Goal: Register for event/course

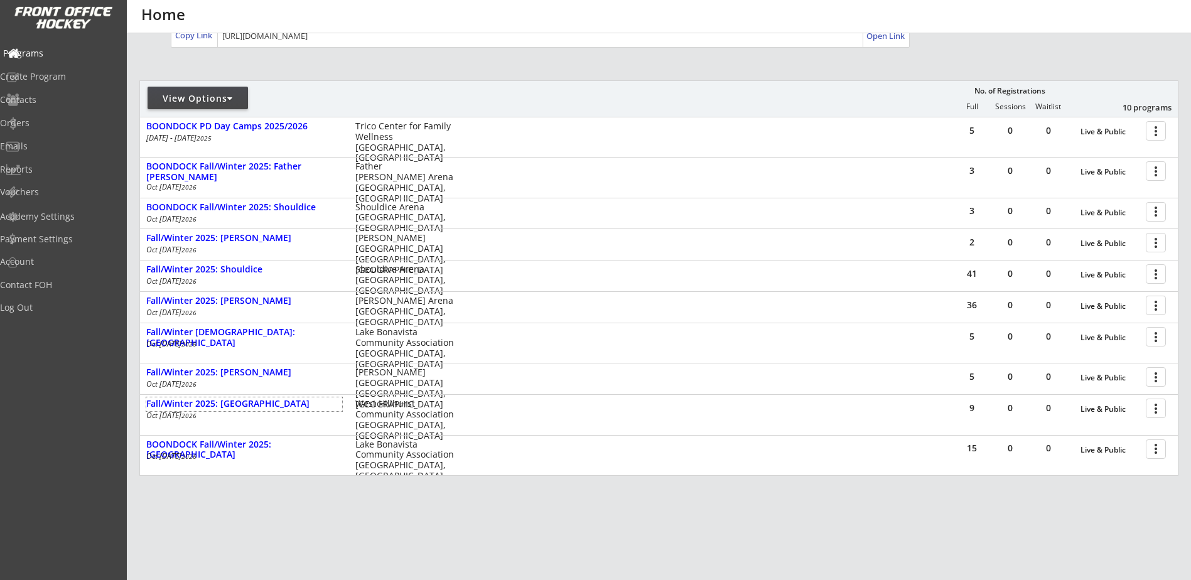
click at [51, 51] on div "Programs" at bounding box center [59, 53] width 113 height 9
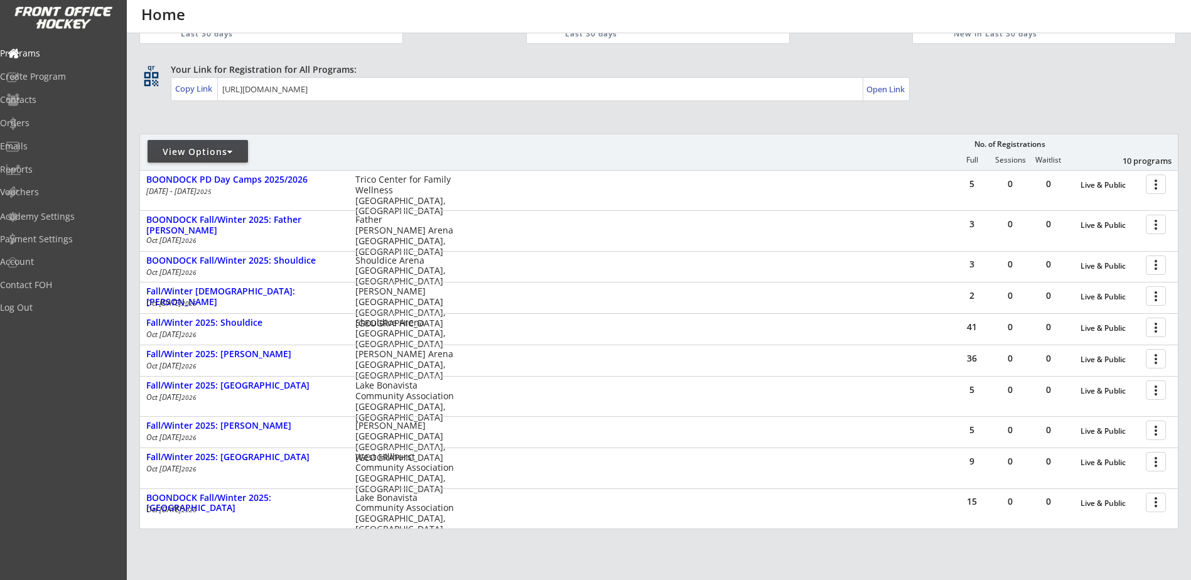
scroll to position [146, 0]
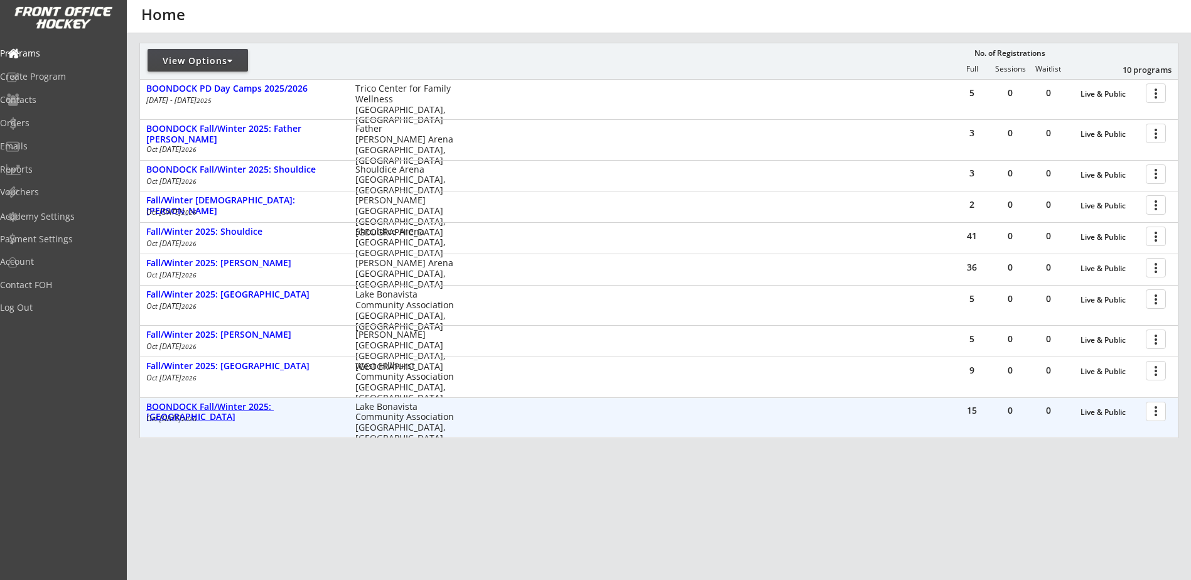
click at [288, 407] on div "BOONDOCK Fall/Winter 2025: [GEOGRAPHIC_DATA]" at bounding box center [244, 412] width 196 height 21
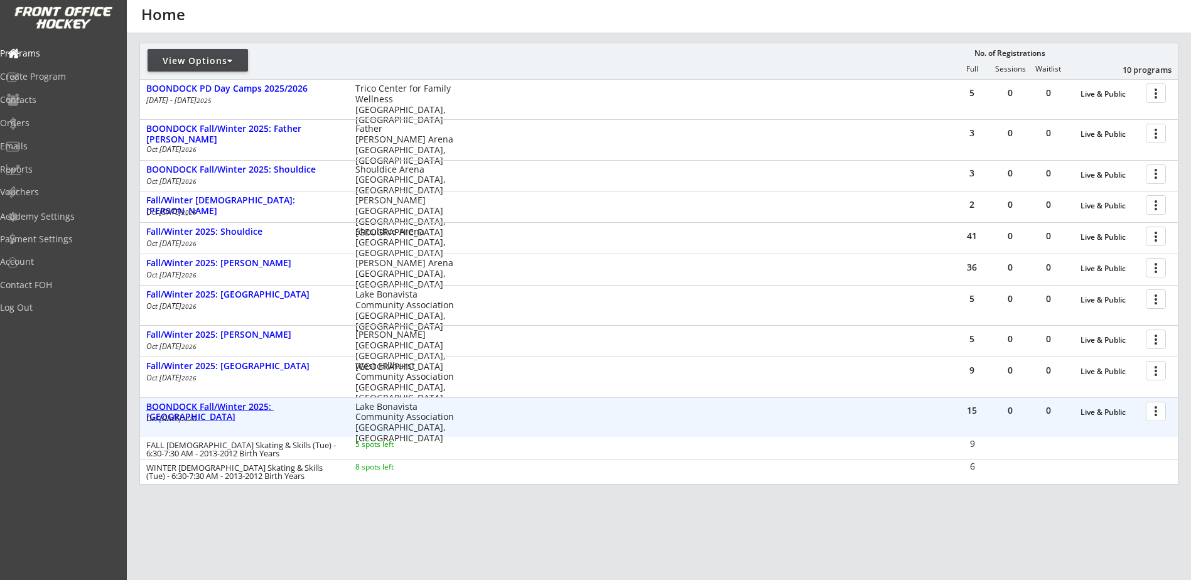
click at [288, 407] on div "BOONDOCK Fall/Winter 2025: [GEOGRAPHIC_DATA]" at bounding box center [244, 412] width 196 height 21
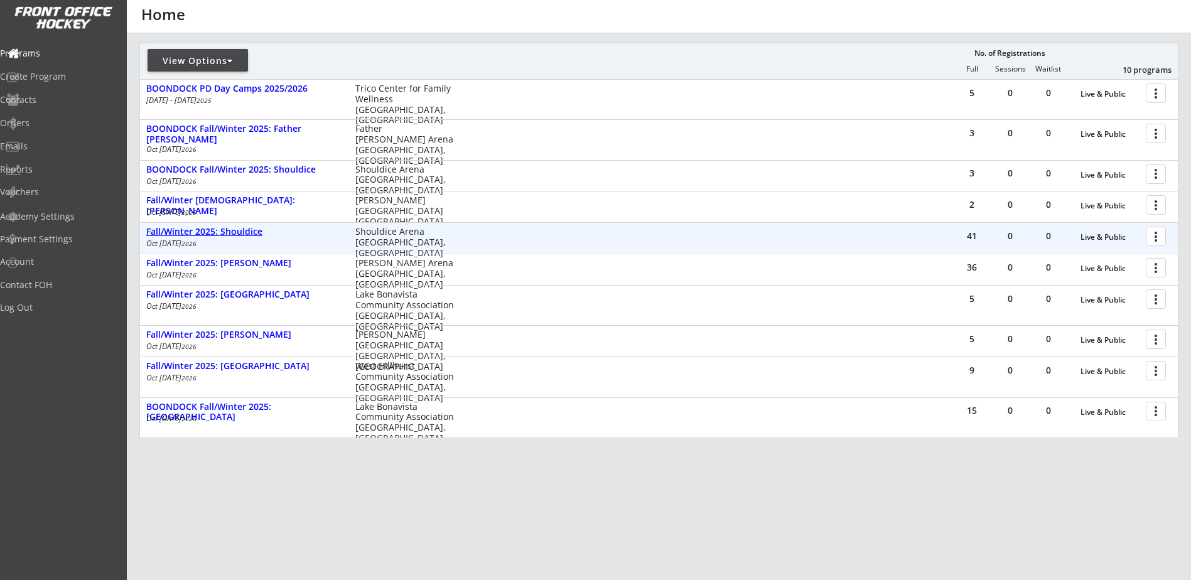
click at [247, 235] on div "Fall/Winter 2025: Shouldice" at bounding box center [244, 232] width 196 height 11
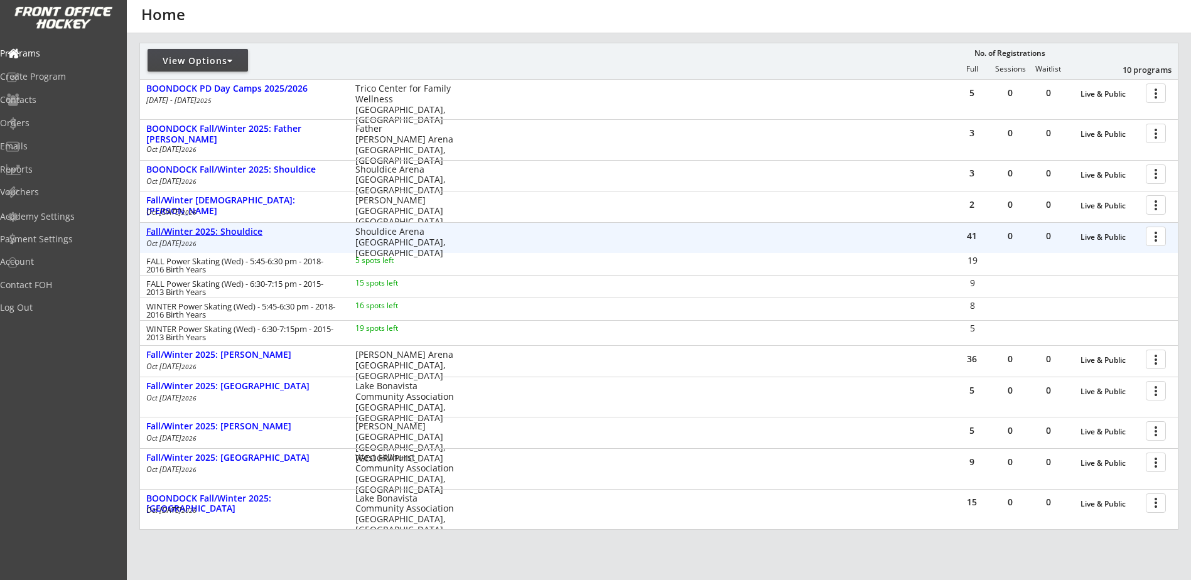
click at [247, 233] on div "Fall/Winter 2025: Shouldice" at bounding box center [244, 232] width 196 height 11
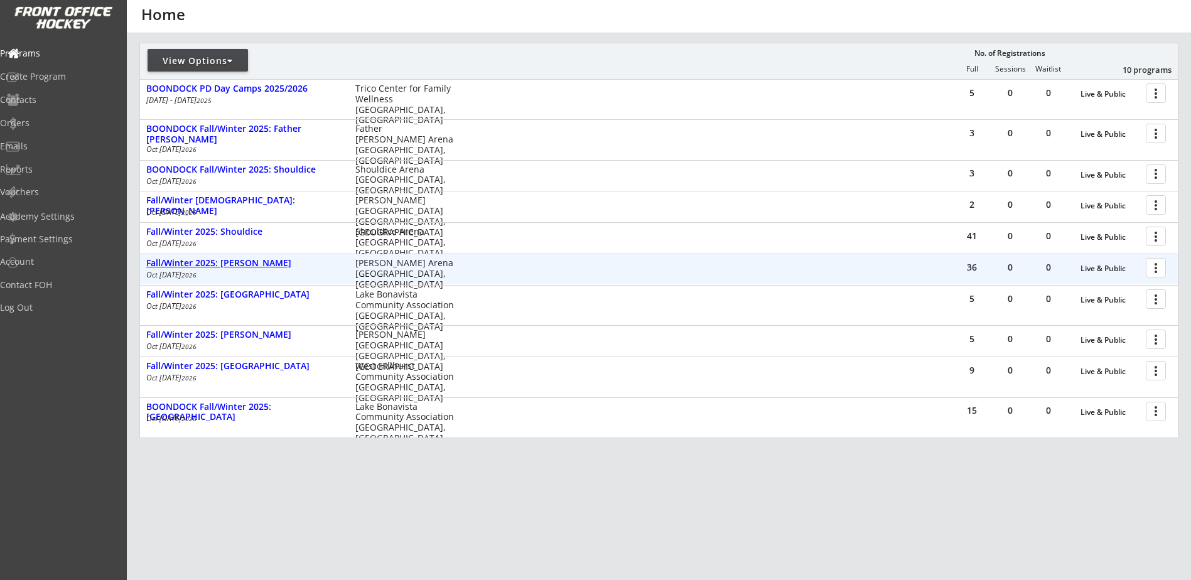
click at [238, 266] on div "Fall/Winter 2025: [PERSON_NAME]" at bounding box center [244, 263] width 196 height 11
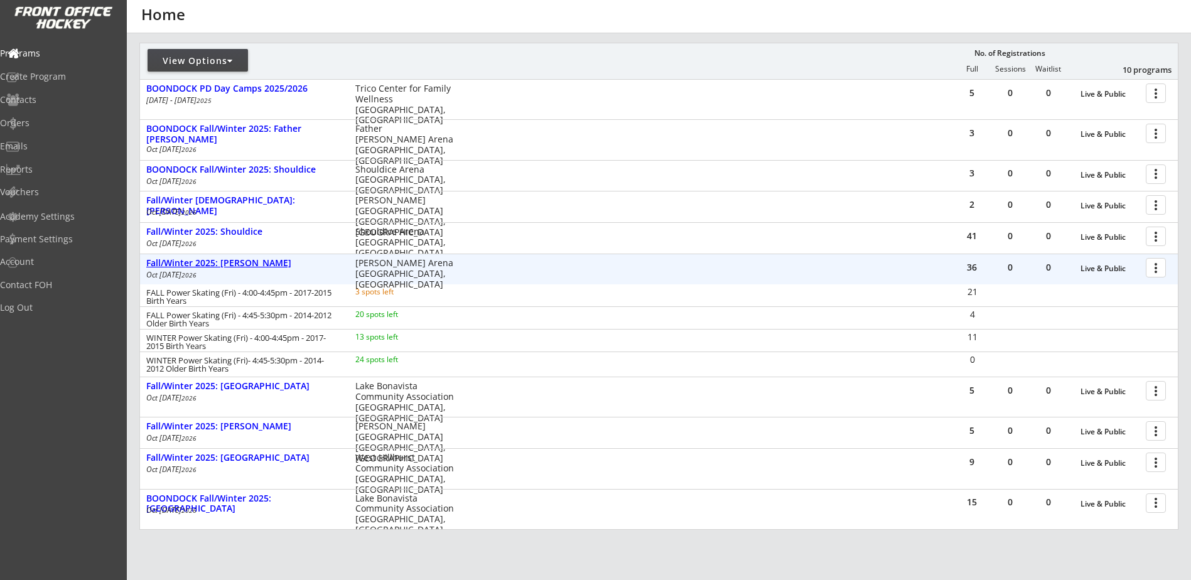
click at [239, 265] on div "Fall/Winter 2025: [PERSON_NAME]" at bounding box center [244, 263] width 196 height 11
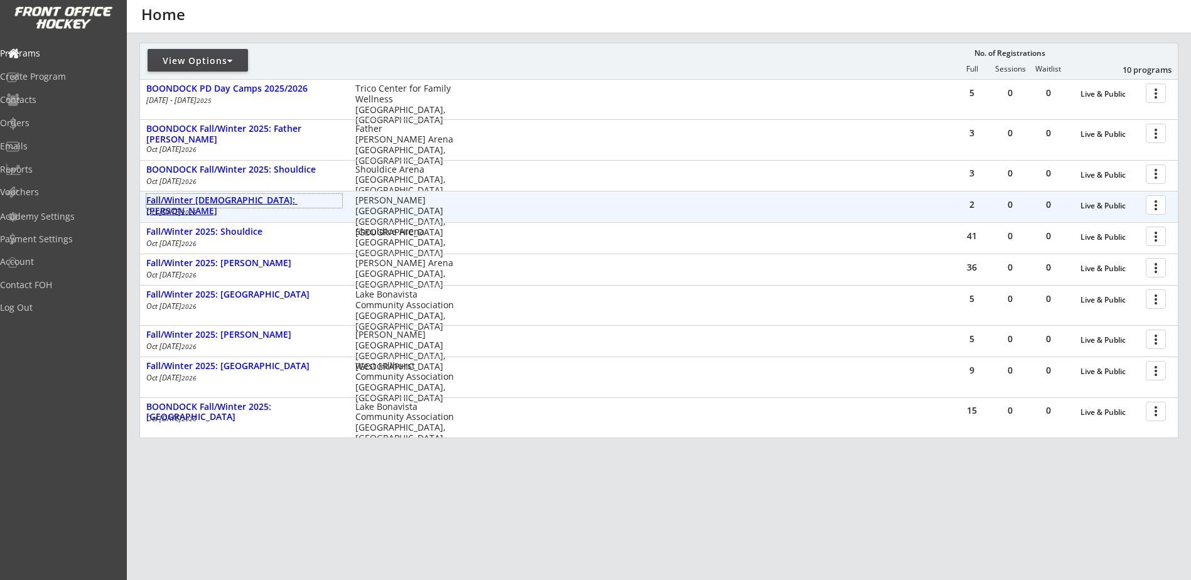
click at [247, 203] on div "Fall/Winter [DEMOGRAPHIC_DATA]: [PERSON_NAME]" at bounding box center [244, 205] width 196 height 21
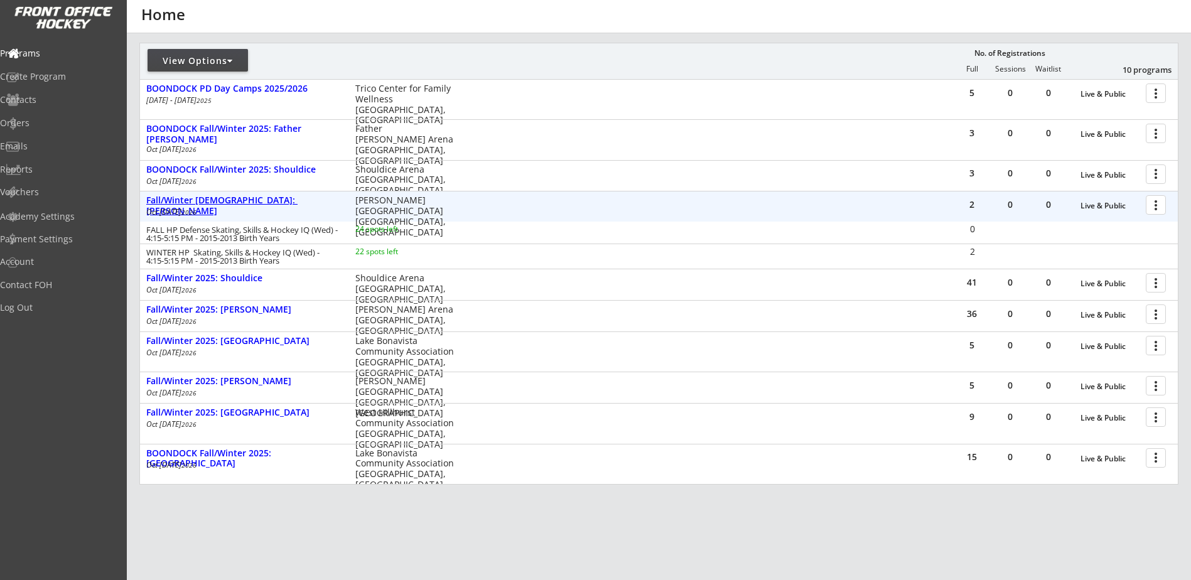
click at [247, 203] on div "Fall/Winter [DEMOGRAPHIC_DATA]: [PERSON_NAME]" at bounding box center [244, 205] width 196 height 21
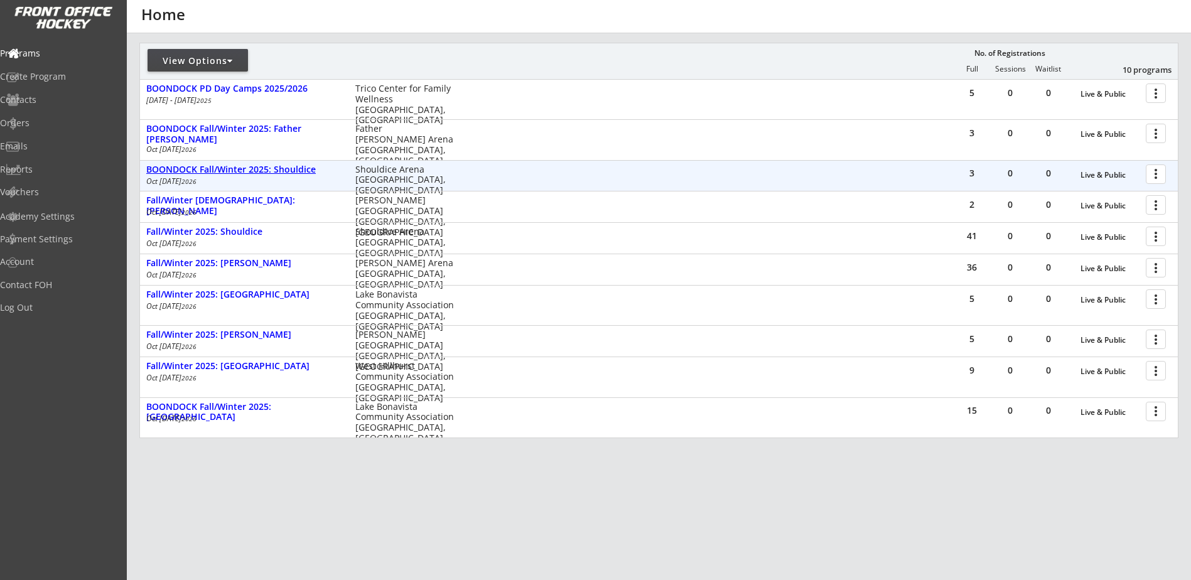
click at [278, 172] on div "BOONDOCK Fall/Winter 2025: Shouldice" at bounding box center [244, 169] width 196 height 11
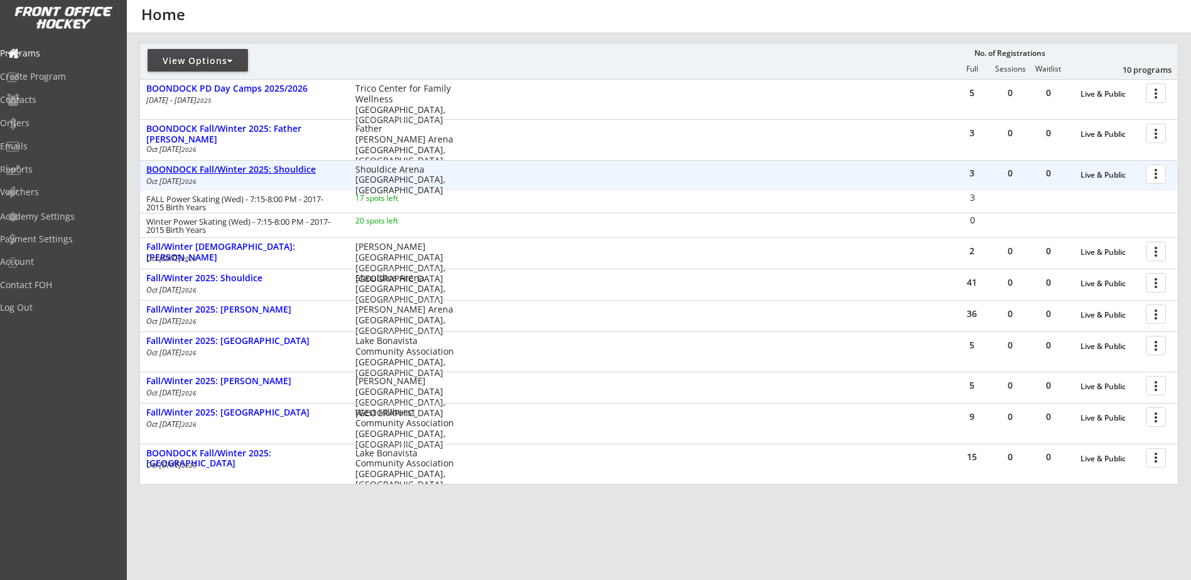
click at [278, 172] on div "BOONDOCK Fall/Winter 2025: Shouldice" at bounding box center [244, 169] width 196 height 11
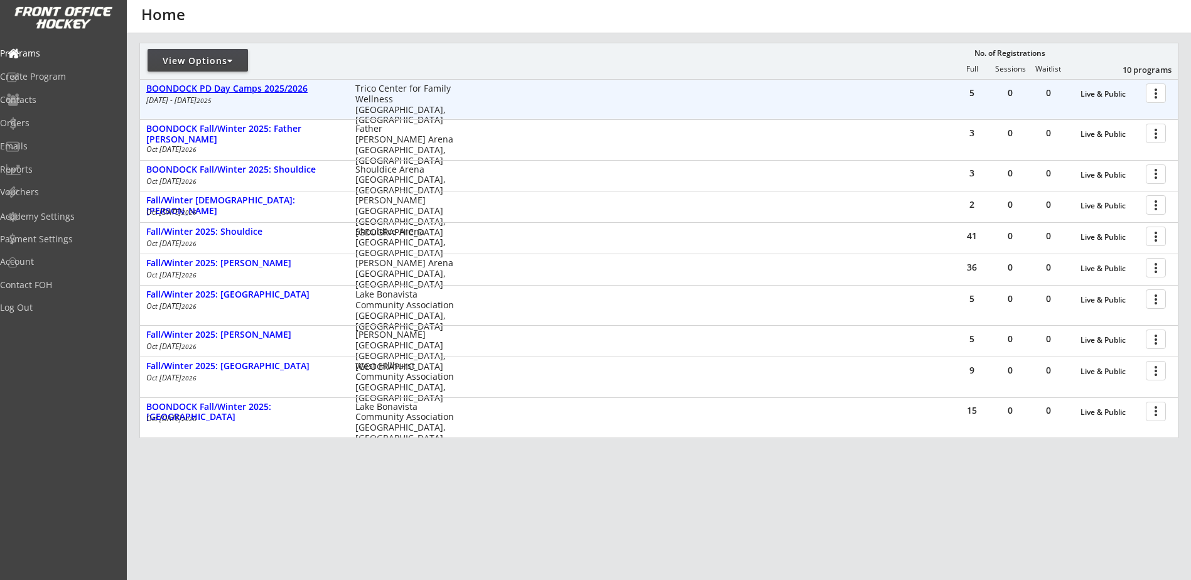
click at [267, 90] on div "BOONDOCK PD Day Camps 2025/2026" at bounding box center [244, 88] width 196 height 11
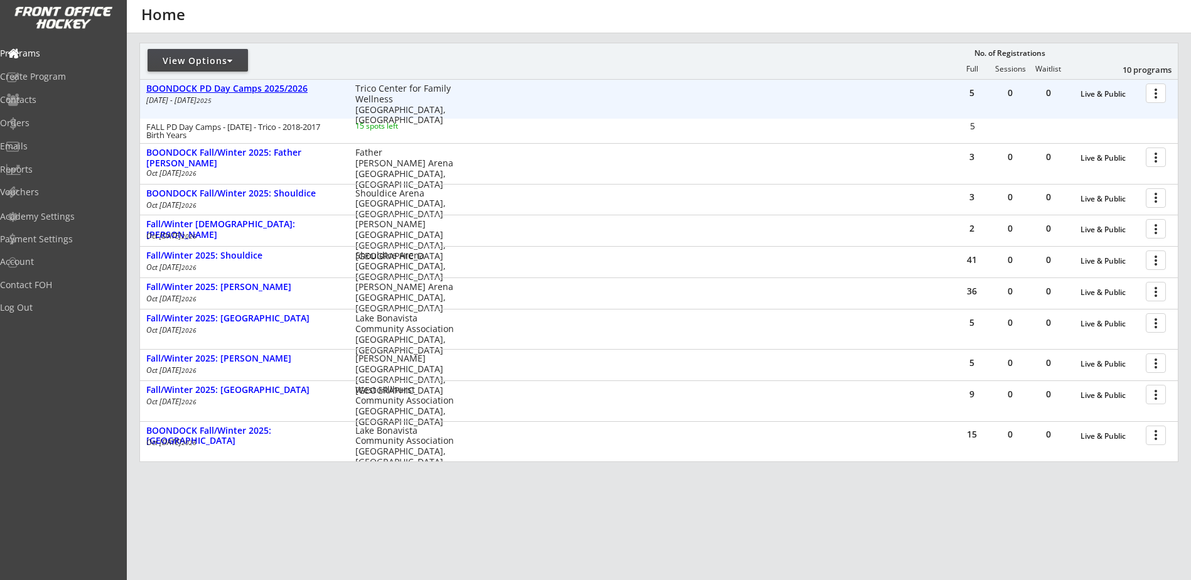
click at [269, 90] on div "BOONDOCK PD Day Camps 2025/2026" at bounding box center [244, 88] width 196 height 11
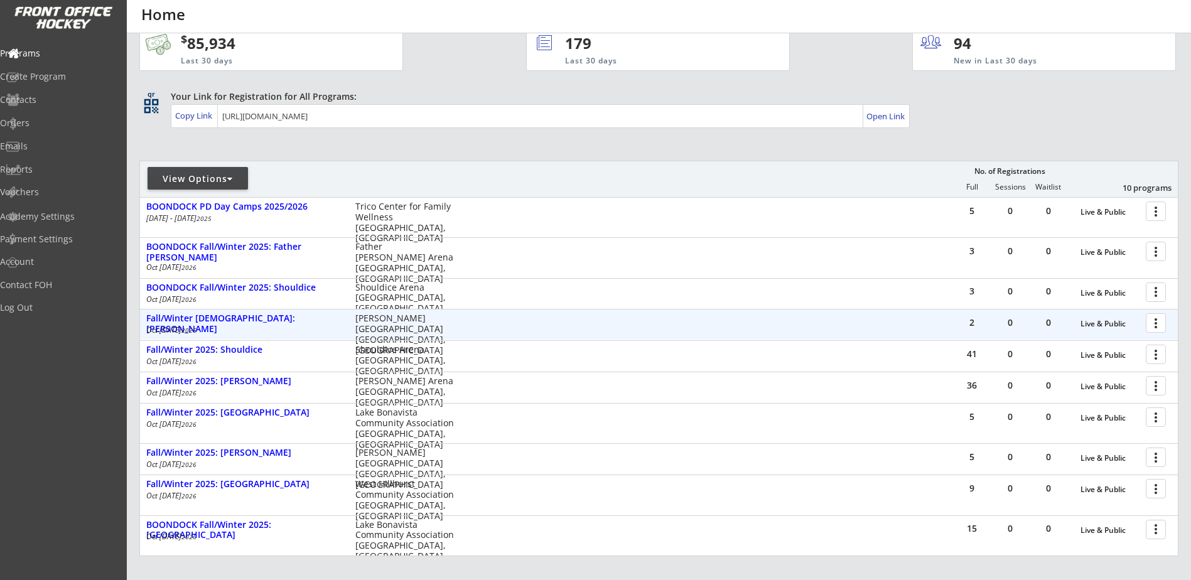
scroll to position [0, 0]
